Goal: Task Accomplishment & Management: Manage account settings

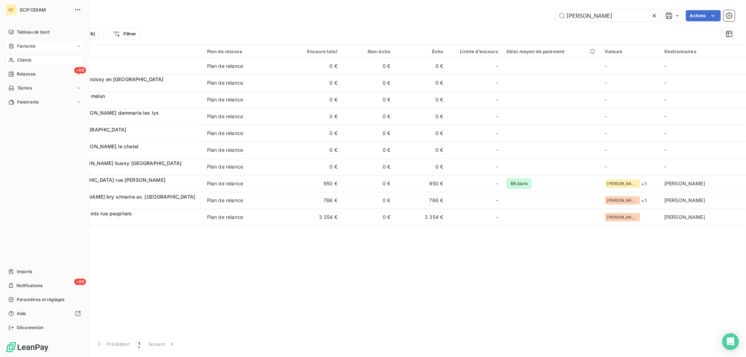
click at [18, 44] on span "Factures" at bounding box center [26, 46] width 18 height 6
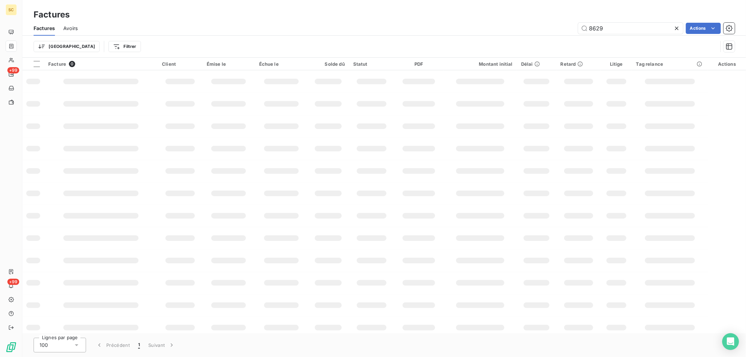
click at [603, 16] on div "Factures" at bounding box center [383, 14] width 723 height 13
drag, startPoint x: 608, startPoint y: 27, endPoint x: 519, endPoint y: 32, distance: 88.6
click at [519, 32] on div "8629 Actions" at bounding box center [410, 28] width 649 height 11
type input "4802"
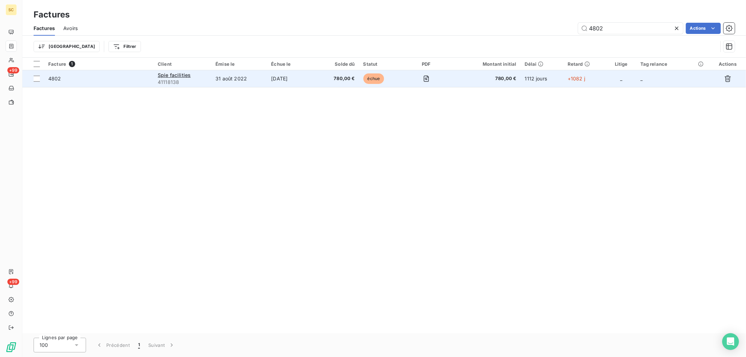
click at [316, 85] on td "[DATE]" at bounding box center [292, 78] width 51 height 17
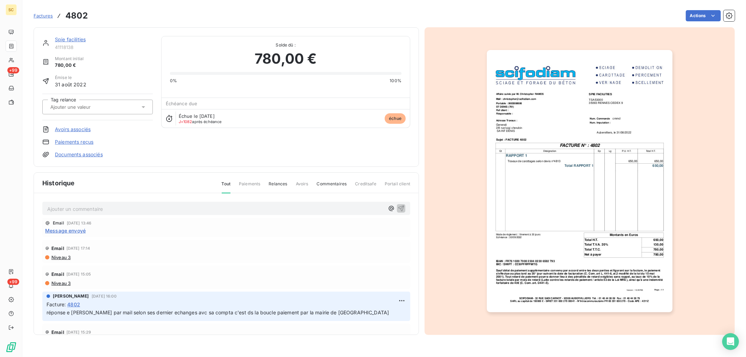
click at [99, 210] on p "Ajouter un commentaire ﻿" at bounding box center [215, 209] width 337 height 9
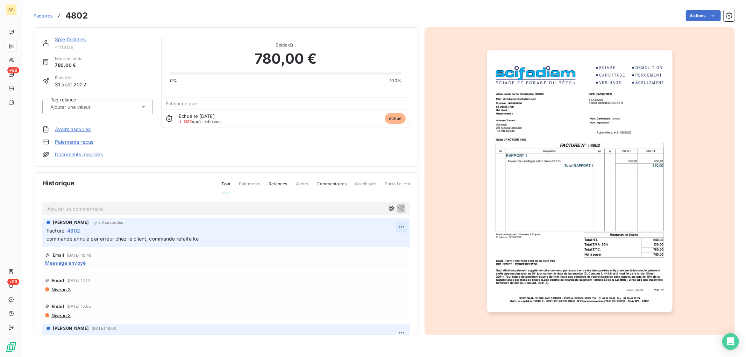
click at [398, 224] on html "SC +99 +99 Factures 4802 Actions Spie facilities 41118138 Montant initial 780,0…" at bounding box center [373, 178] width 746 height 357
click at [386, 243] on div "Editer" at bounding box center [378, 242] width 39 height 11
click at [399, 227] on html "SC +99 +99 Factures 4802 Actions Spie facilities 41118138 Montant initial 780,0…" at bounding box center [373, 178] width 746 height 357
drag, startPoint x: 378, startPoint y: 239, endPoint x: 337, endPoint y: 244, distance: 40.4
click at [377, 239] on div "Editer" at bounding box center [378, 242] width 39 height 11
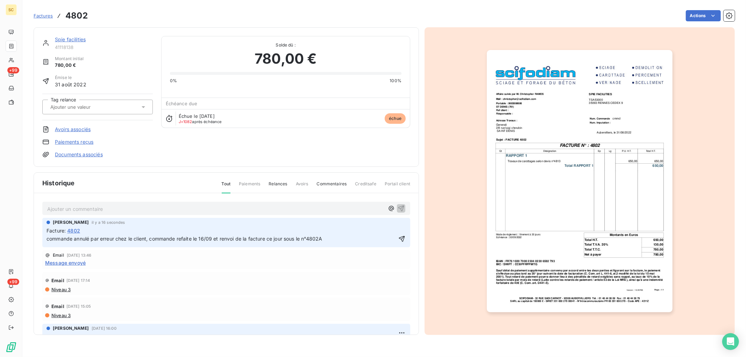
click at [83, 38] on link "Spie facilities" at bounding box center [70, 39] width 31 height 6
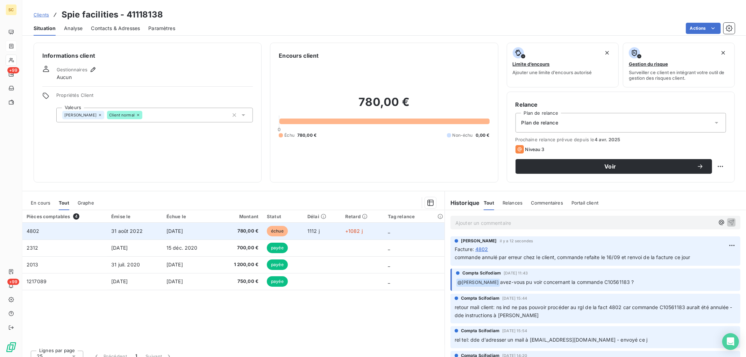
click at [246, 228] on span "780,00 €" at bounding box center [239, 231] width 37 height 7
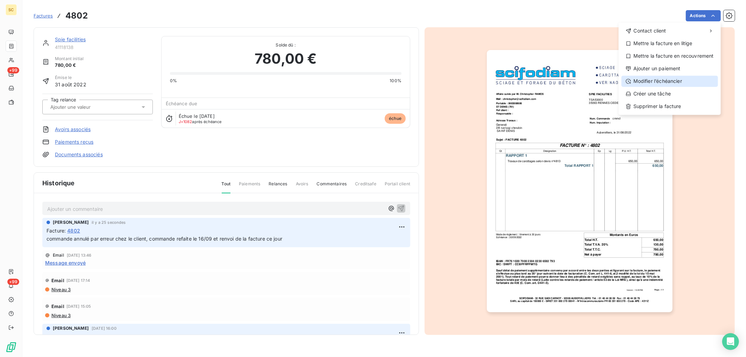
click at [669, 79] on div "Modifier l’échéancier" at bounding box center [669, 81] width 96 height 11
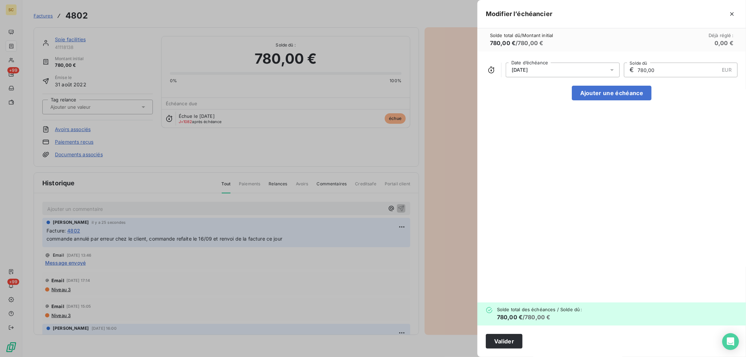
click at [547, 72] on div "[DATE]" at bounding box center [563, 70] width 114 height 15
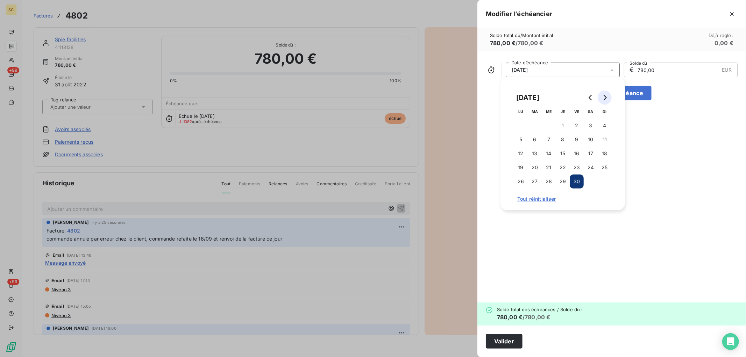
click at [602, 96] on icon "Go to next month" at bounding box center [605, 98] width 6 height 6
click at [602, 97] on icon "Go to next month" at bounding box center [605, 98] width 6 height 6
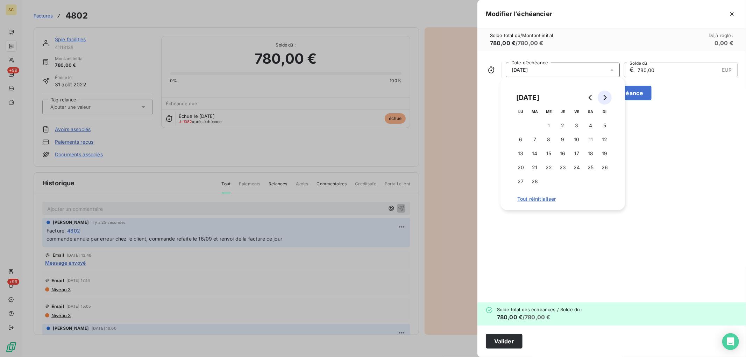
click at [601, 97] on button "Go to next month" at bounding box center [605, 98] width 14 height 14
click at [600, 97] on button "Go to next month" at bounding box center [605, 98] width 14 height 14
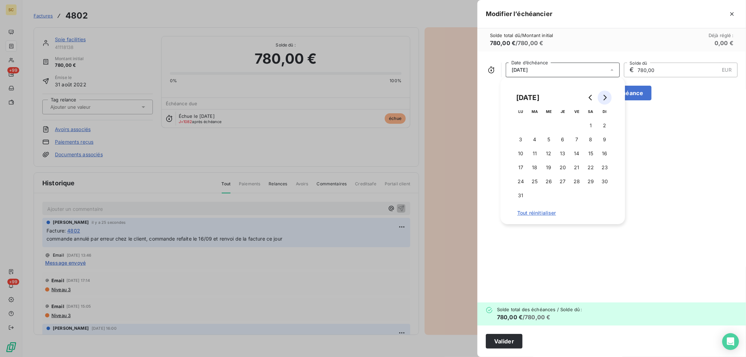
click at [600, 97] on button "Go to next month" at bounding box center [605, 98] width 14 height 14
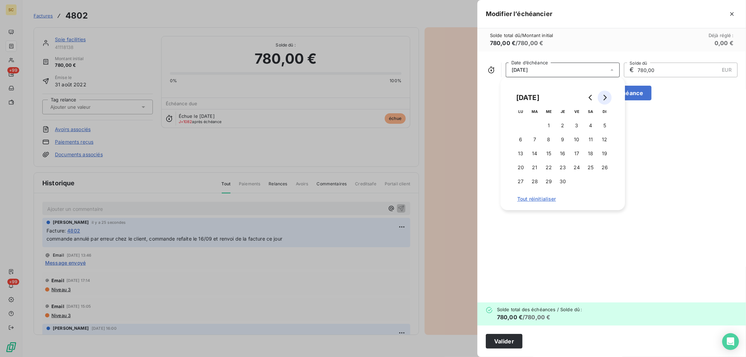
click at [600, 97] on button "Go to next month" at bounding box center [605, 98] width 14 height 14
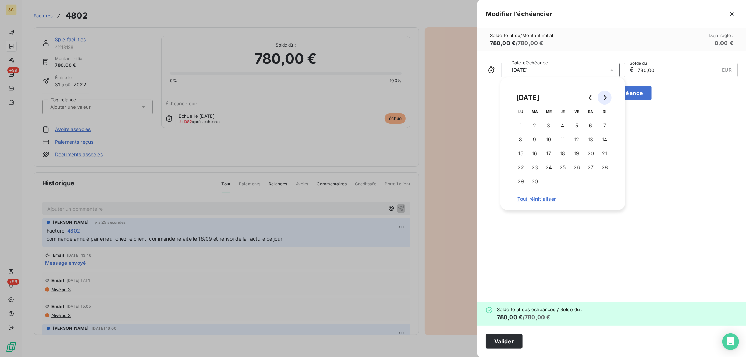
click at [600, 97] on button "Go to next month" at bounding box center [605, 98] width 14 height 14
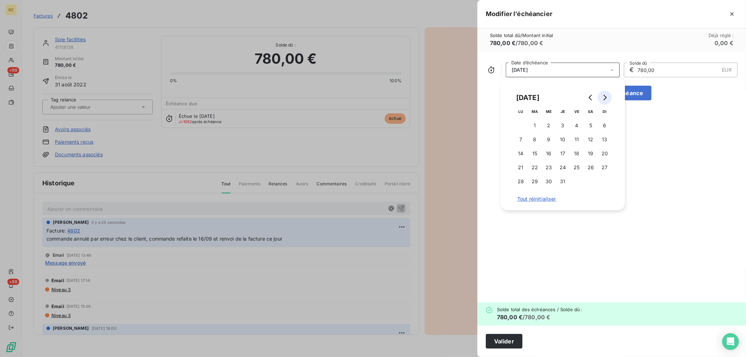
click at [600, 97] on button "Go to next month" at bounding box center [605, 98] width 14 height 14
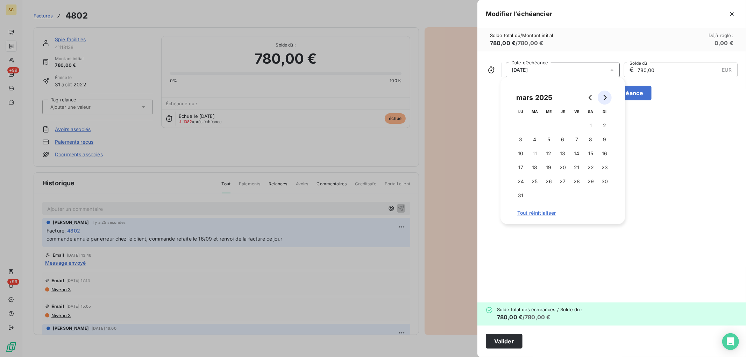
click at [600, 97] on button "Go to next month" at bounding box center [605, 98] width 14 height 14
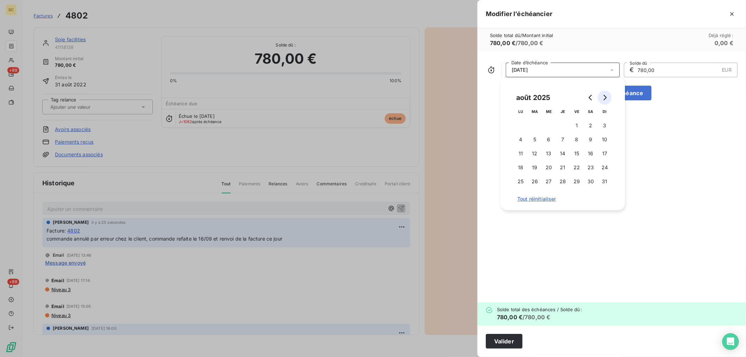
click at [600, 97] on button "Go to next month" at bounding box center [605, 98] width 14 height 14
click at [590, 95] on icon "Go to previous month" at bounding box center [591, 98] width 6 height 6
click at [603, 95] on icon "Go to next month" at bounding box center [605, 98] width 6 height 6
click at [519, 166] on button "20" at bounding box center [521, 167] width 14 height 14
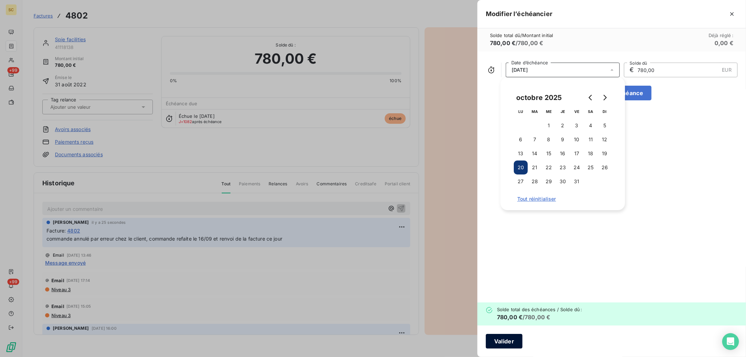
click at [504, 347] on button "Valider" at bounding box center [504, 341] width 37 height 15
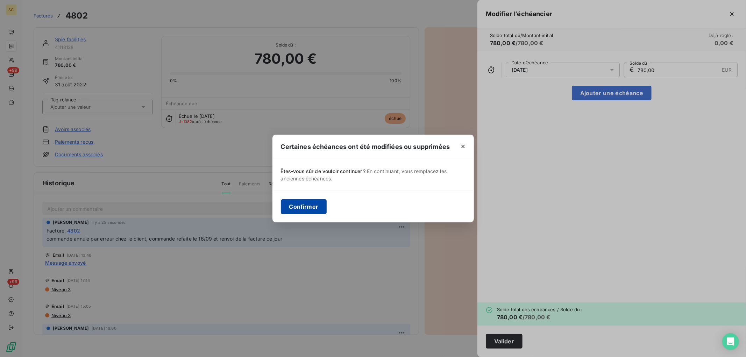
click at [309, 206] on button "Confirmer" at bounding box center [304, 206] width 46 height 15
